Goal: Navigation & Orientation: Find specific page/section

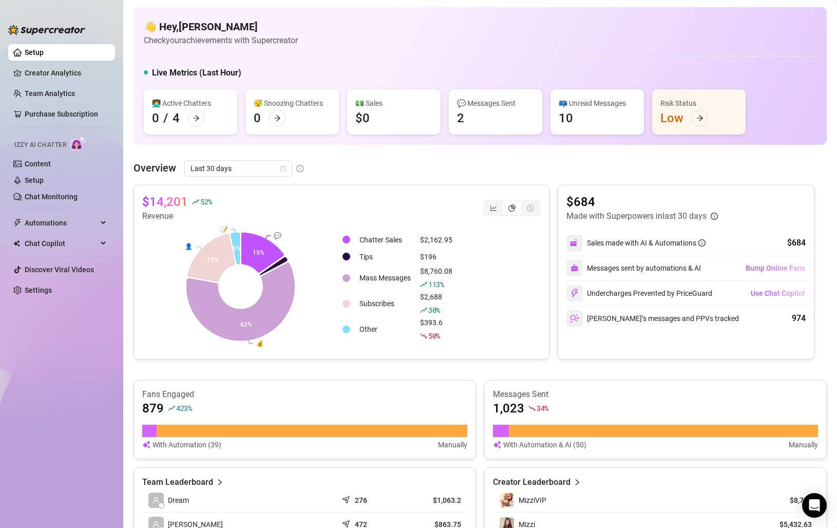
scroll to position [259, 0]
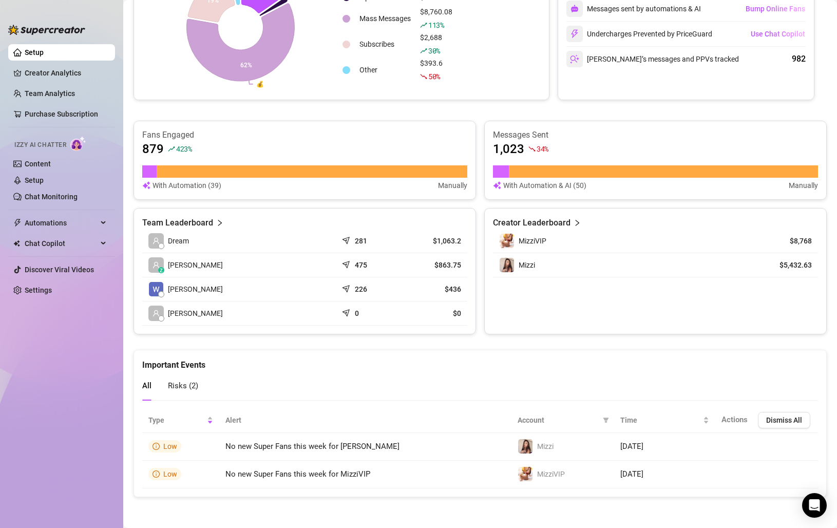
click at [35, 459] on ul "Setup Creator Analytics Team Analytics Purchase Subscription Izzy AI Chatter Co…" at bounding box center [61, 277] width 107 height 474
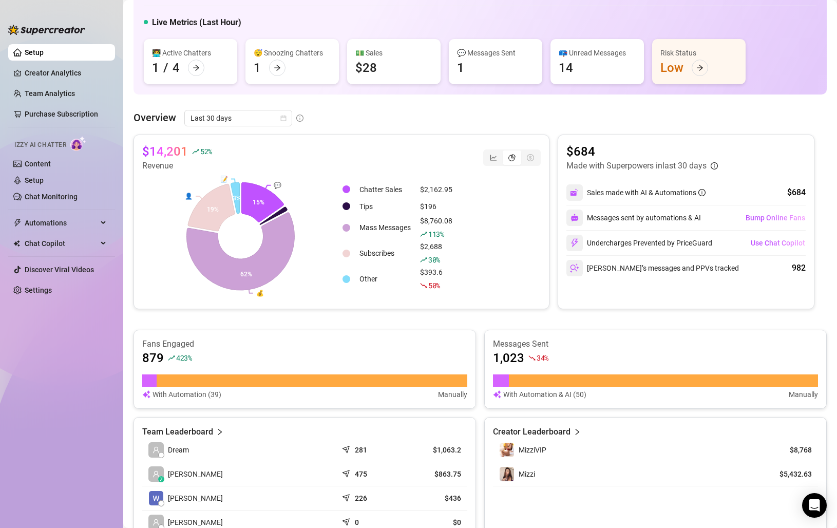
scroll to position [3, 0]
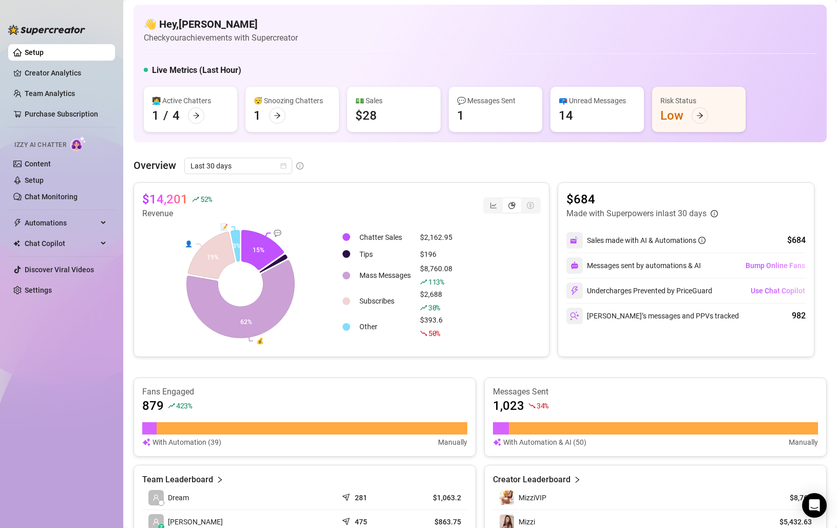
click at [29, 413] on ul "Setup Creator Analytics Team Analytics Purchase Subscription Izzy AI Chatter Co…" at bounding box center [61, 277] width 107 height 474
click at [490, 206] on icon "line-chart" at bounding box center [493, 205] width 7 height 7
click at [487, 200] on input "segmented control" at bounding box center [487, 200] width 0 height 0
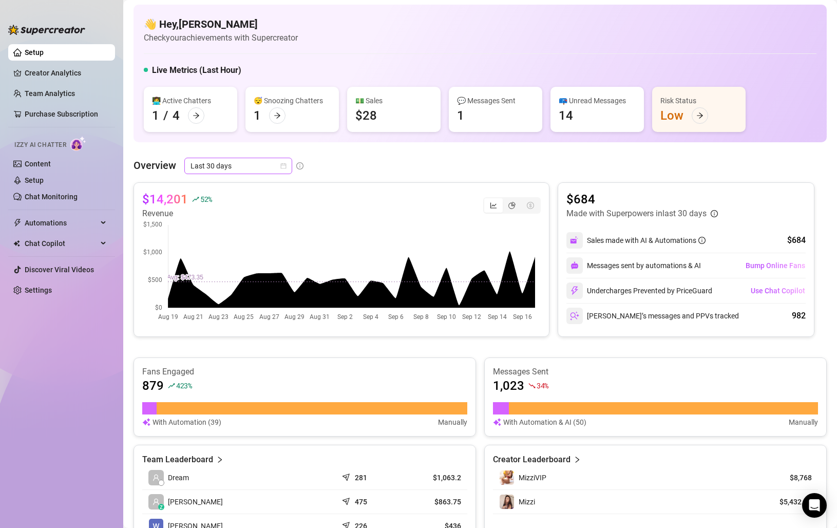
click at [284, 167] on icon "calendar" at bounding box center [283, 166] width 6 height 6
click at [241, 203] on div "Last 7 days" at bounding box center [237, 202] width 91 height 11
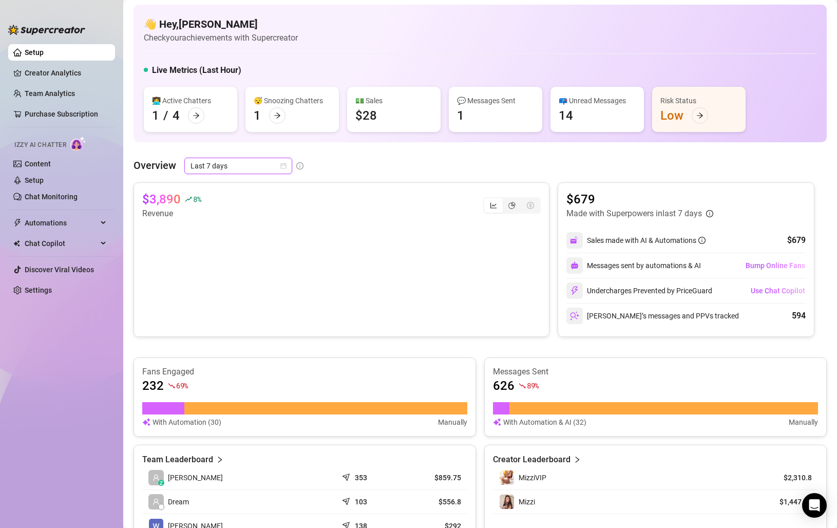
click at [281, 165] on icon "calendar" at bounding box center [283, 166] width 6 height 6
click at [229, 218] on div "Last 30 days" at bounding box center [237, 219] width 91 height 11
click at [374, 166] on div "Overview Last 30 days Last 30 days" at bounding box center [480, 166] width 693 height 16
click at [45, 95] on link "Team Analytics" at bounding box center [50, 93] width 50 height 8
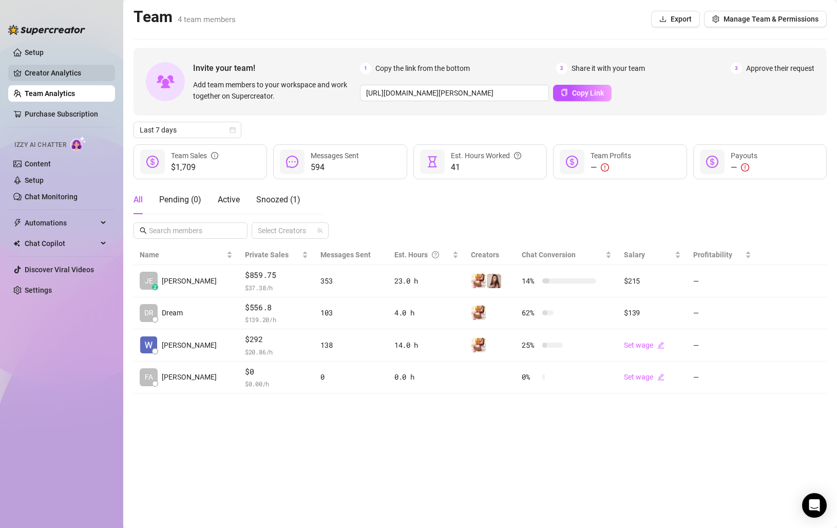
click at [47, 75] on link "Creator Analytics" at bounding box center [66, 73] width 82 height 16
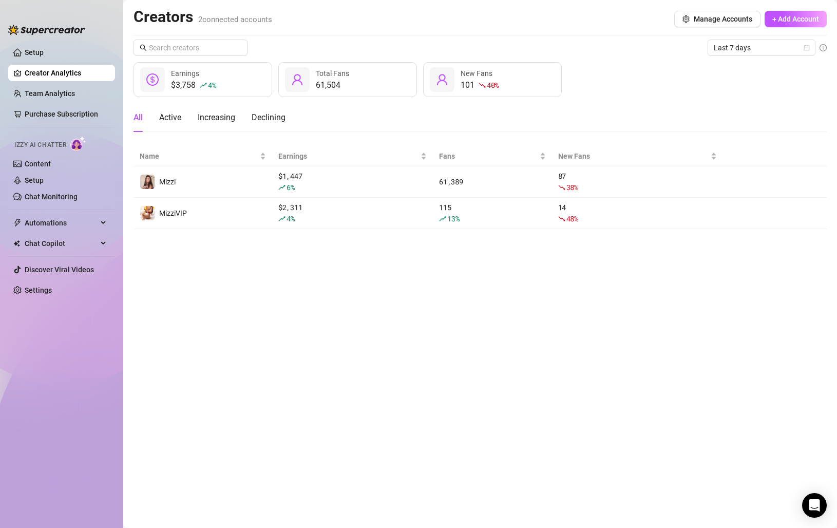
click at [60, 70] on link "Creator Analytics" at bounding box center [66, 73] width 82 height 16
click at [44, 53] on link "Setup" at bounding box center [34, 52] width 19 height 8
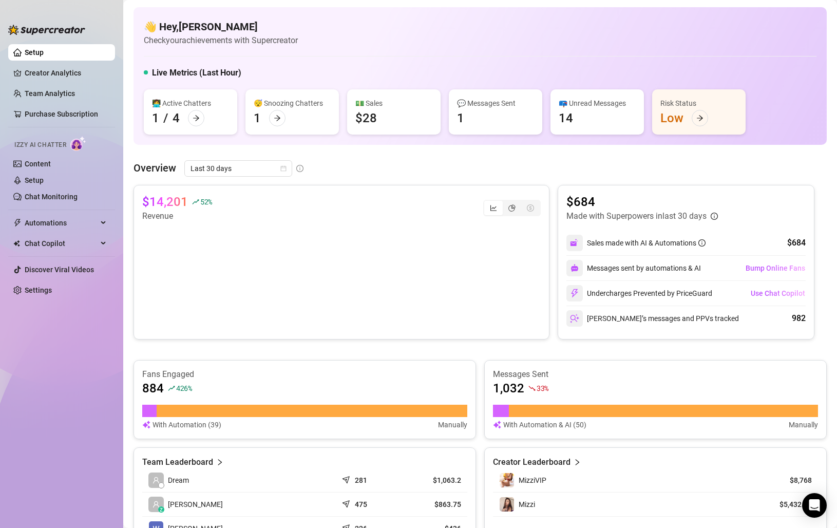
click at [31, 434] on ul "Setup Creator Analytics Team Analytics Purchase Subscription Izzy AI Chatter Co…" at bounding box center [61, 277] width 107 height 474
drag, startPoint x: 72, startPoint y: 396, endPoint x: 78, endPoint y: 379, distance: 17.9
click at [72, 395] on ul "Setup Creator Analytics Team Analytics Purchase Subscription Izzy AI Chatter Co…" at bounding box center [61, 277] width 107 height 474
